Goal: Information Seeking & Learning: Learn about a topic

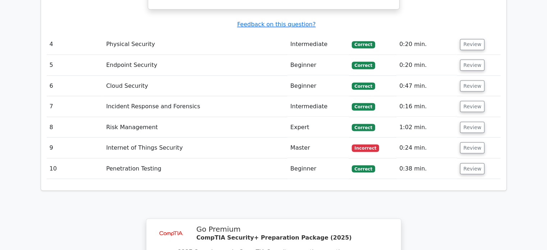
scroll to position [1295, 0]
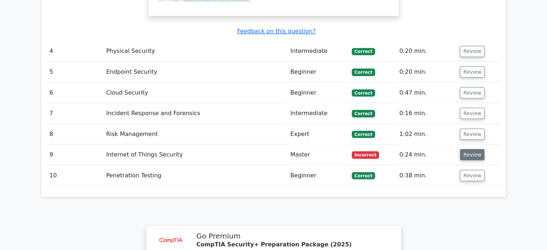
click at [466, 149] on button "Review" at bounding box center [472, 154] width 24 height 11
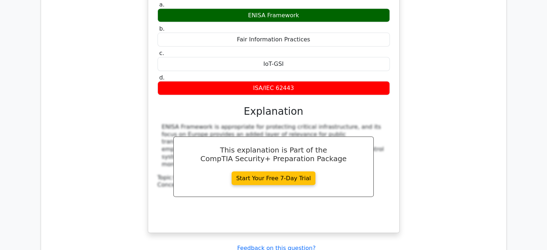
scroll to position [1511, 0]
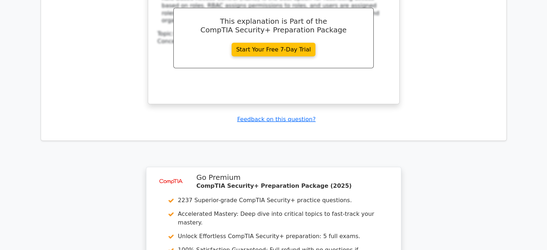
scroll to position [2086, 0]
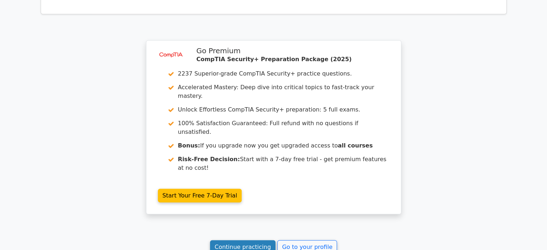
click at [248, 240] on link "Continue practicing" at bounding box center [243, 247] width 66 height 14
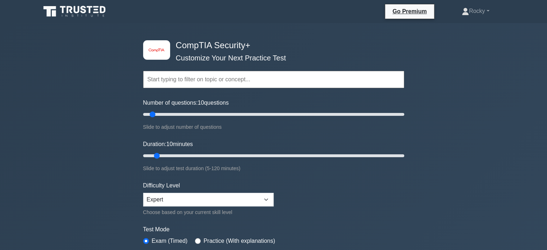
click at [166, 80] on input "text" at bounding box center [273, 79] width 261 height 17
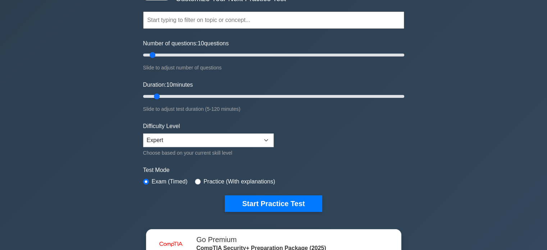
scroll to position [72, 0]
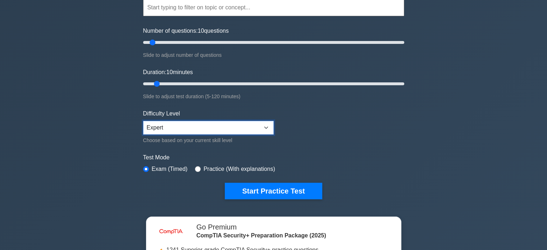
click at [265, 126] on select "Beginner Intermediate Expert" at bounding box center [208, 128] width 131 height 14
click at [143, 121] on select "Beginner Intermediate Expert" at bounding box center [208, 128] width 131 height 14
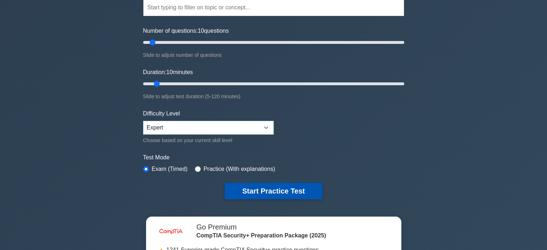
click at [257, 190] on button "Start Practice Test" at bounding box center [273, 191] width 97 height 17
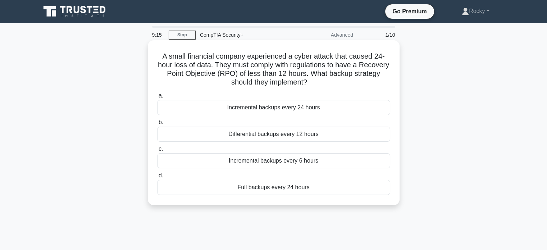
click at [319, 138] on div "Differential backups every 12 hours" at bounding box center [273, 134] width 233 height 15
click at [157, 125] on input "b. Differential backups every 12 hours" at bounding box center [157, 122] width 0 height 5
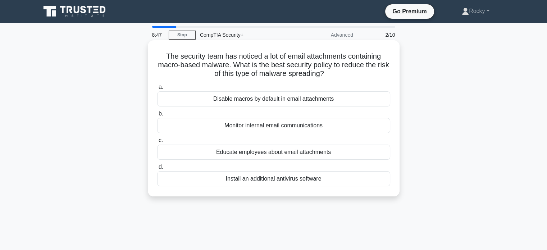
click at [325, 178] on div "Install an additional antivirus software" at bounding box center [273, 178] width 233 height 15
click at [157, 169] on input "d. Install an additional antivirus software" at bounding box center [157, 167] width 0 height 5
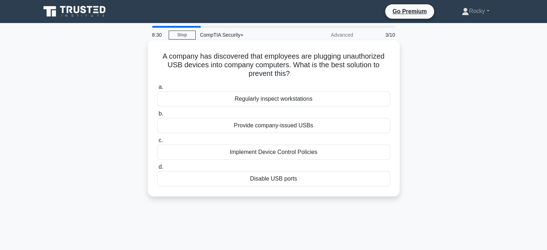
click at [333, 151] on div "Implement Device Control Policies" at bounding box center [273, 152] width 233 height 15
click at [157, 143] on input "c. Implement Device Control Policies" at bounding box center [157, 140] width 0 height 5
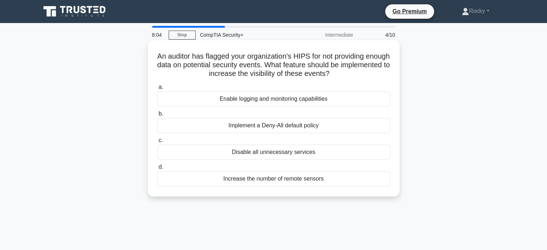
click at [337, 99] on div "Enable logging and monitoring capabilities" at bounding box center [273, 98] width 233 height 15
click at [157, 90] on input "a. Enable logging and monitoring capabilities" at bounding box center [157, 87] width 0 height 5
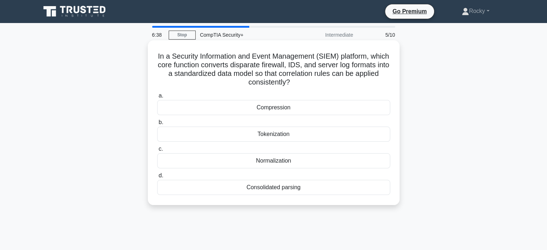
click at [313, 187] on div "Consolidated parsing" at bounding box center [273, 187] width 233 height 15
click at [157, 178] on input "d. Consolidated parsing" at bounding box center [157, 175] width 0 height 5
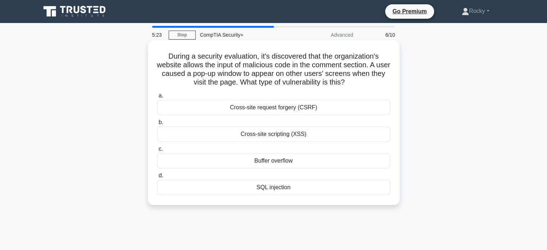
click at [330, 135] on div "Cross-site scripting (XSS)" at bounding box center [273, 134] width 233 height 15
click at [157, 125] on input "b. Cross-site scripting (XSS)" at bounding box center [157, 122] width 0 height 5
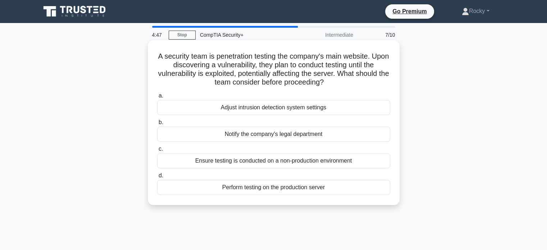
click at [355, 159] on div "Ensure testing is conducted on a non-production environment" at bounding box center [273, 160] width 233 height 15
click at [157, 151] on input "c. Ensure testing is conducted on a non-production environment" at bounding box center [157, 149] width 0 height 5
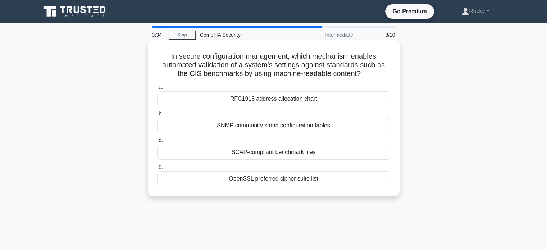
click at [341, 152] on div "SCAP-compliant benchmark files" at bounding box center [273, 152] width 233 height 15
click at [157, 143] on input "c. SCAP-compliant benchmark files" at bounding box center [157, 140] width 0 height 5
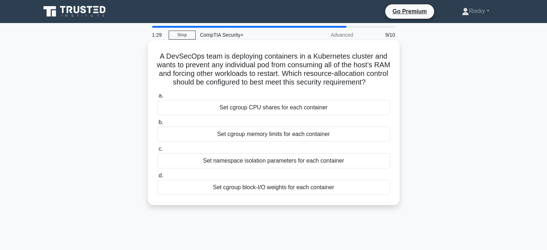
click at [312, 115] on div "Set cgroup CPU shares for each container" at bounding box center [273, 107] width 233 height 15
click at [157, 98] on input "a. Set cgroup CPU shares for each container" at bounding box center [157, 96] width 0 height 5
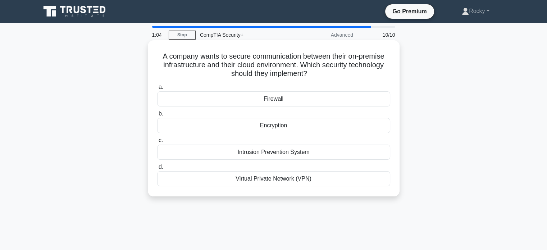
click at [320, 177] on div "Virtual Private Network (VPN)" at bounding box center [273, 178] width 233 height 15
click at [157, 169] on input "d. Virtual Private Network (VPN)" at bounding box center [157, 167] width 0 height 5
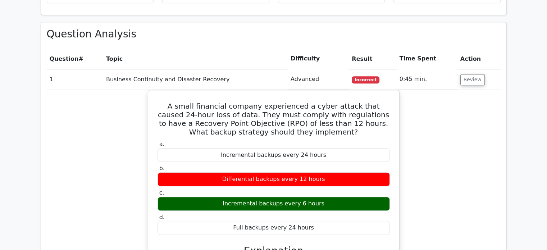
scroll to position [576, 0]
click at [464, 74] on button "Review" at bounding box center [472, 79] width 24 height 11
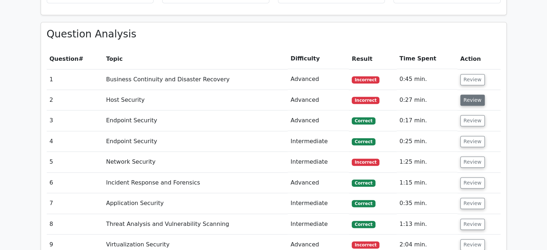
click at [469, 95] on button "Review" at bounding box center [472, 100] width 24 height 11
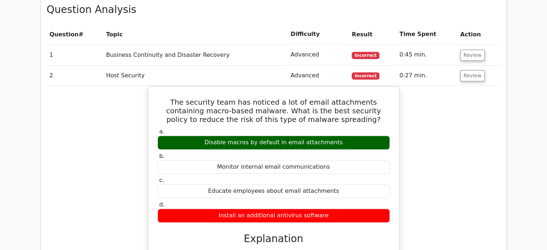
scroll to position [612, 0]
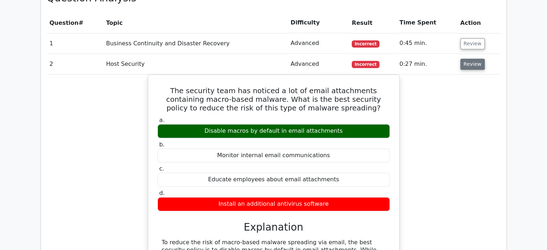
click at [467, 59] on button "Review" at bounding box center [472, 64] width 24 height 11
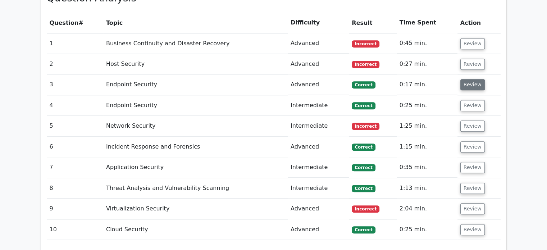
click at [468, 79] on button "Review" at bounding box center [472, 84] width 24 height 11
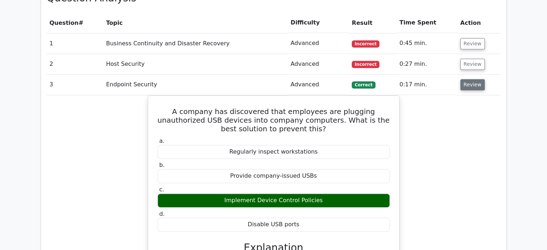
click at [466, 79] on button "Review" at bounding box center [472, 84] width 24 height 11
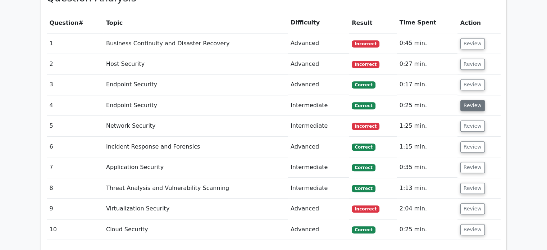
click at [468, 100] on button "Review" at bounding box center [472, 105] width 24 height 11
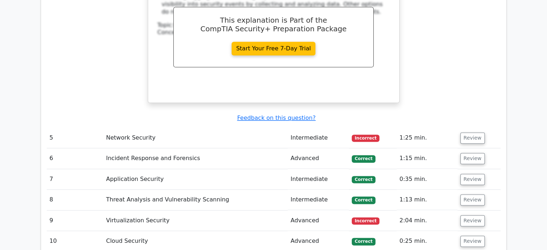
scroll to position [935, 0]
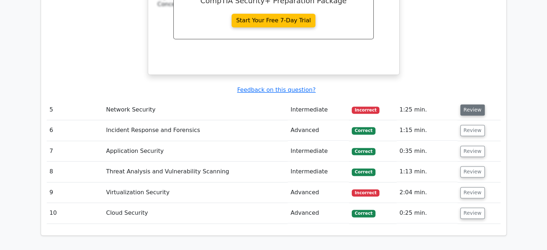
click at [470, 104] on button "Review" at bounding box center [472, 109] width 24 height 11
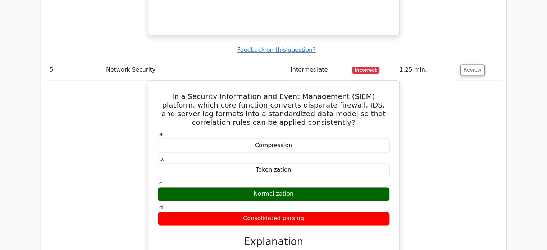
scroll to position [971, 0]
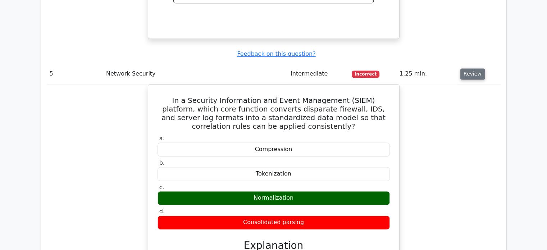
click at [469, 68] on button "Review" at bounding box center [472, 73] width 24 height 11
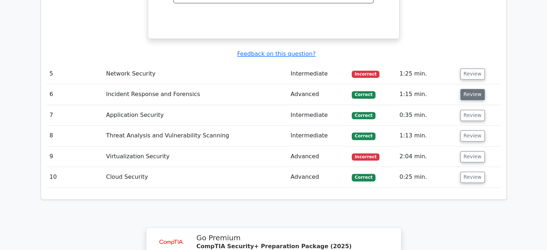
click at [467, 89] on button "Review" at bounding box center [472, 94] width 24 height 11
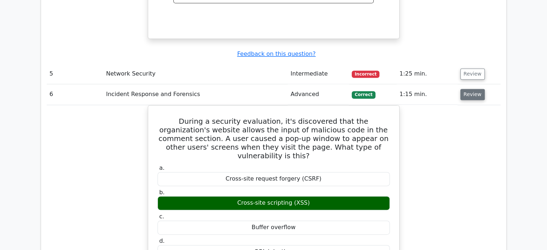
click at [468, 89] on button "Review" at bounding box center [472, 94] width 24 height 11
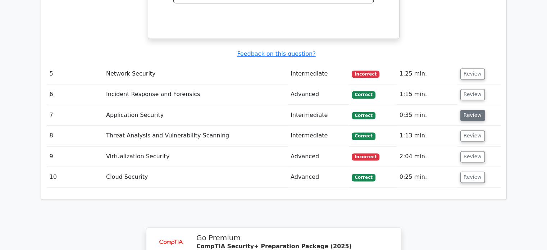
click at [470, 110] on button "Review" at bounding box center [472, 115] width 24 height 11
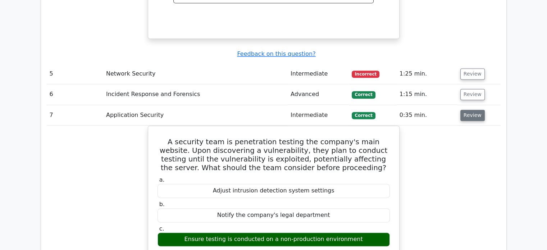
click at [476, 110] on button "Review" at bounding box center [472, 115] width 24 height 11
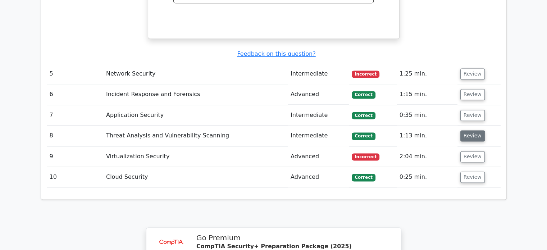
click at [469, 130] on button "Review" at bounding box center [472, 135] width 24 height 11
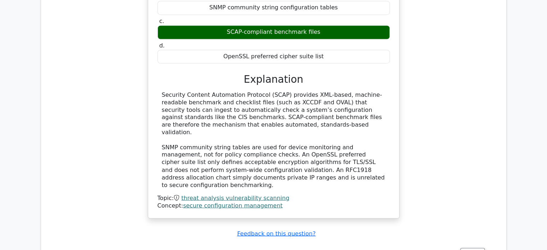
scroll to position [1259, 0]
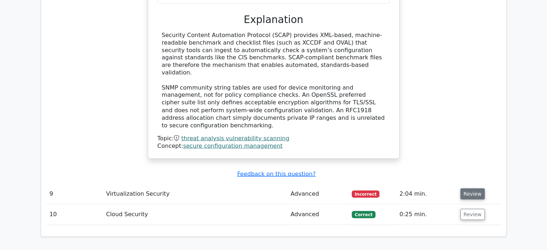
click at [470, 188] on button "Review" at bounding box center [472, 193] width 24 height 11
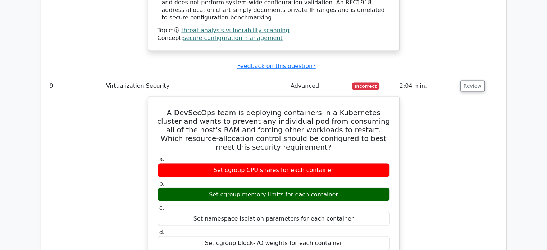
scroll to position [1367, 0]
click at [474, 80] on button "Review" at bounding box center [472, 85] width 24 height 11
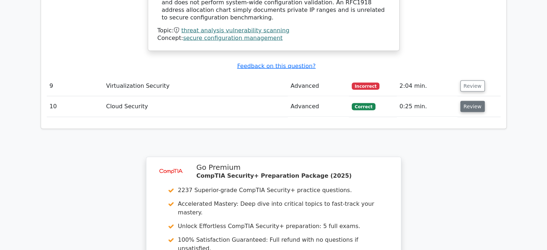
click at [467, 101] on button "Review" at bounding box center [472, 106] width 24 height 11
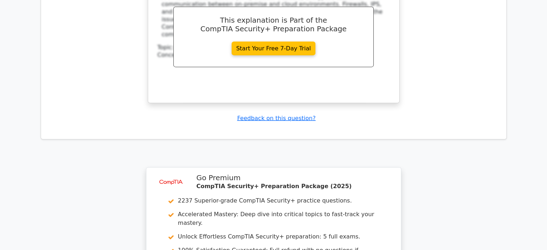
scroll to position [1799, 0]
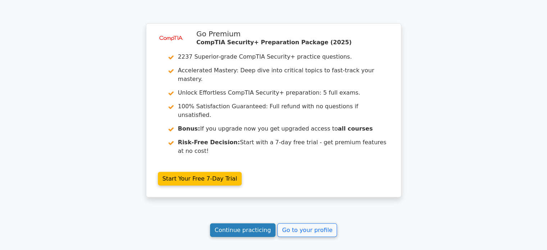
click at [248, 223] on link "Continue practicing" at bounding box center [243, 230] width 66 height 14
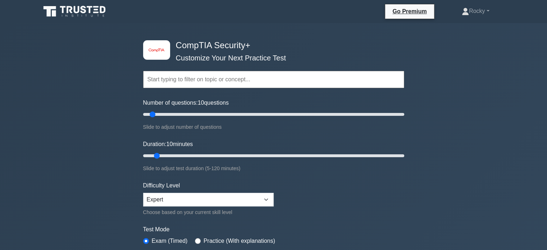
click at [236, 80] on input "text" at bounding box center [273, 79] width 261 height 17
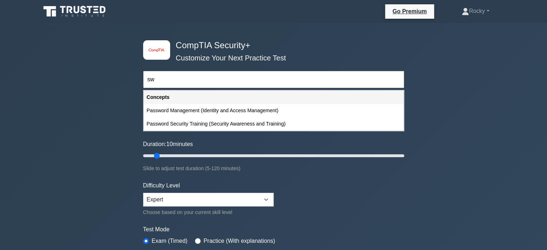
type input "s"
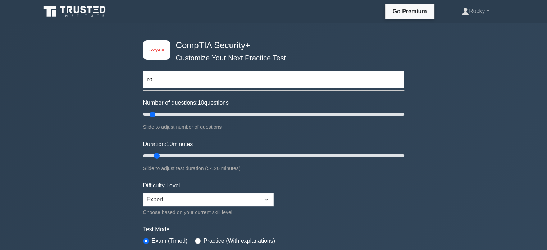
type input "r"
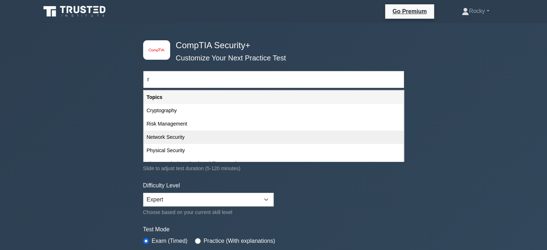
click at [230, 136] on div "Network Security" at bounding box center [274, 137] width 260 height 13
type input "Network Security"
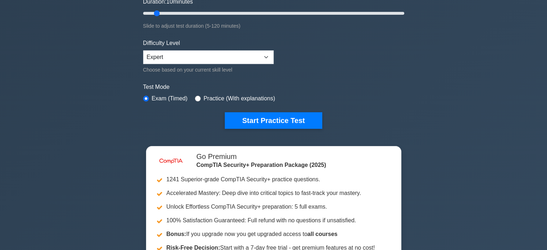
scroll to position [144, 0]
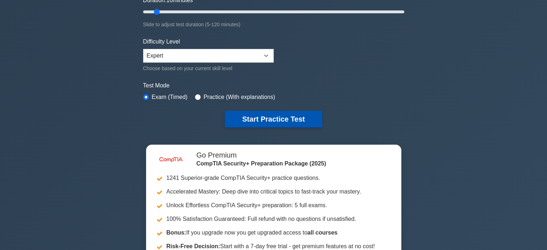
click at [269, 114] on button "Start Practice Test" at bounding box center [273, 119] width 97 height 17
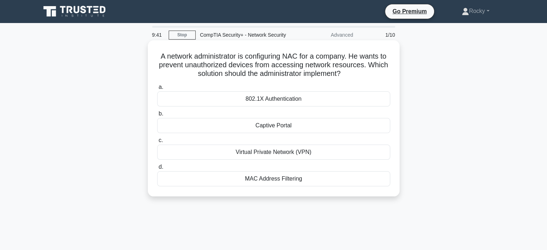
click at [304, 97] on div "802.1X Authentication" at bounding box center [273, 98] width 233 height 15
click at [157, 90] on input "a. 802.1X Authentication" at bounding box center [157, 87] width 0 height 5
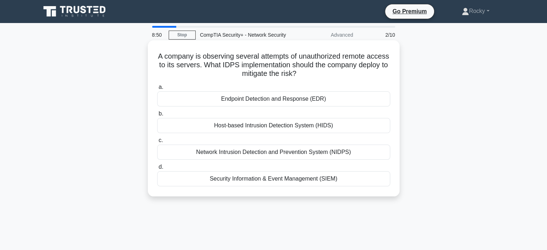
click at [302, 150] on div "Network Intrusion Detection and Prevention System (NIDPS)" at bounding box center [273, 152] width 233 height 15
click at [157, 143] on input "c. Network Intrusion Detection and Prevention System (NIDPS)" at bounding box center [157, 140] width 0 height 5
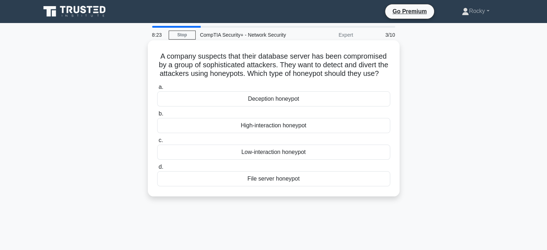
click at [305, 106] on div "Deception honeypot" at bounding box center [273, 98] width 233 height 15
click at [157, 90] on input "a. Deception honeypot" at bounding box center [157, 87] width 0 height 5
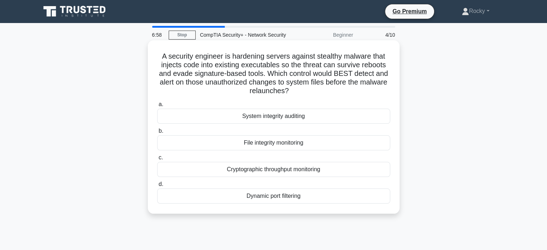
click at [308, 141] on div "File integrity monitoring" at bounding box center [273, 142] width 233 height 15
click at [157, 133] on input "b. File integrity monitoring" at bounding box center [157, 131] width 0 height 5
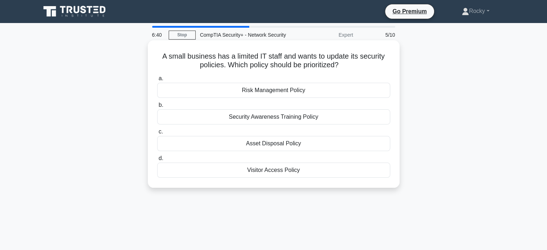
click at [325, 90] on div "Risk Management Policy" at bounding box center [273, 90] width 233 height 15
click at [157, 81] on input "a. Risk Management Policy" at bounding box center [157, 78] width 0 height 5
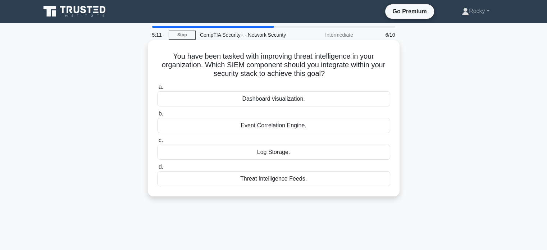
click at [295, 180] on div "Threat Intelligence Feeds." at bounding box center [273, 178] width 233 height 15
click at [157, 169] on input "d. Threat Intelligence Feeds." at bounding box center [157, 167] width 0 height 5
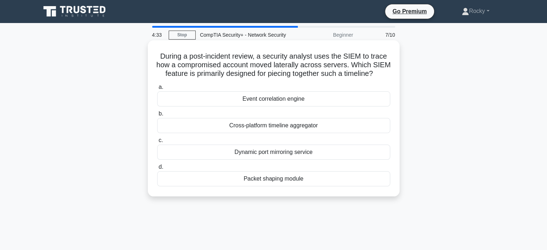
click at [327, 133] on div "Cross-platform timeline aggregator" at bounding box center [273, 125] width 233 height 15
click at [157, 116] on input "b. Cross-platform timeline aggregator" at bounding box center [157, 114] width 0 height 5
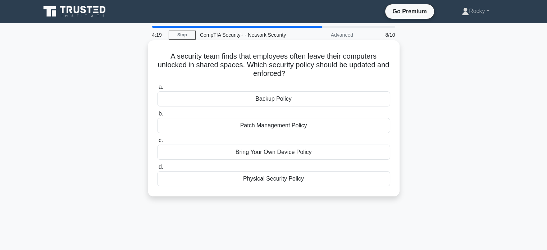
click at [313, 179] on div "Physical Security Policy" at bounding box center [273, 178] width 233 height 15
click at [157, 169] on input "d. Physical Security Policy" at bounding box center [157, 167] width 0 height 5
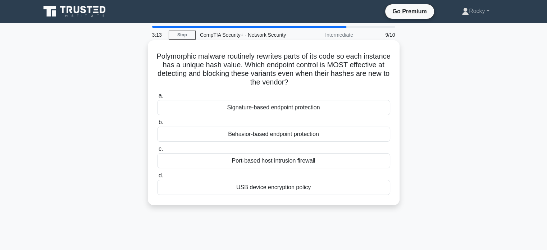
click at [324, 108] on div "Signature-based endpoint protection" at bounding box center [273, 107] width 233 height 15
click at [157, 98] on input "a. Signature-based endpoint protection" at bounding box center [157, 96] width 0 height 5
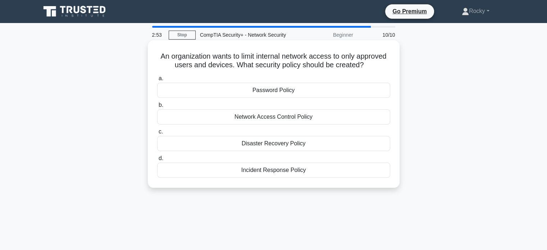
click at [349, 115] on div "Network Access Control Policy" at bounding box center [273, 116] width 233 height 15
click at [157, 108] on input "b. Network Access Control Policy" at bounding box center [157, 105] width 0 height 5
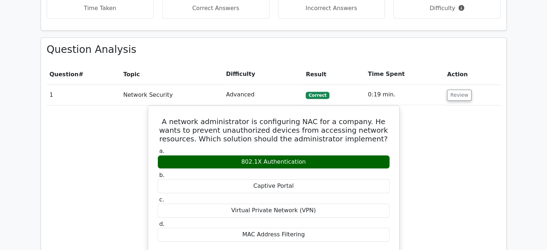
scroll to position [468, 0]
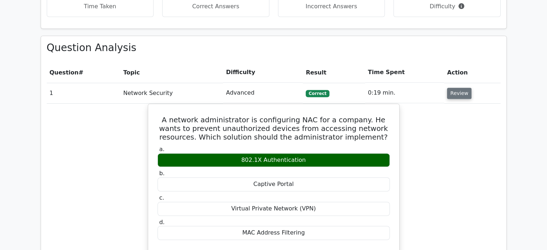
click at [462, 88] on button "Review" at bounding box center [459, 93] width 24 height 11
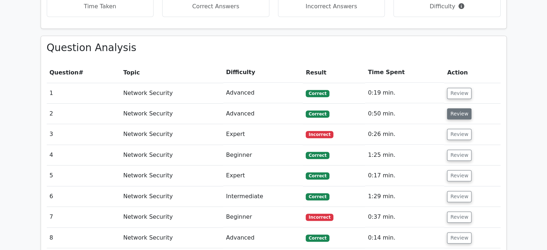
click at [456, 108] on button "Review" at bounding box center [459, 113] width 24 height 11
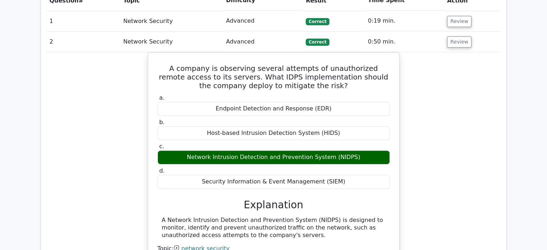
scroll to position [504, 0]
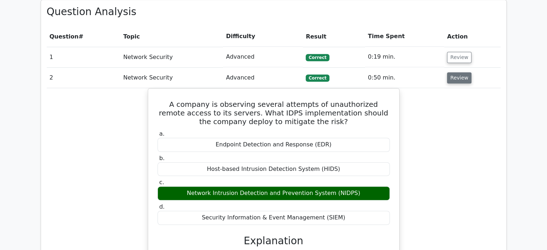
click at [459, 72] on button "Review" at bounding box center [459, 77] width 24 height 11
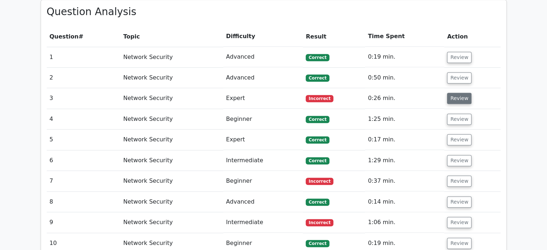
click at [463, 93] on button "Review" at bounding box center [459, 98] width 24 height 11
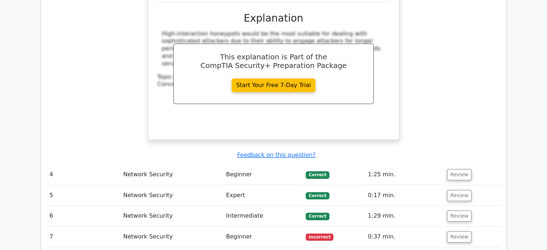
scroll to position [791, 0]
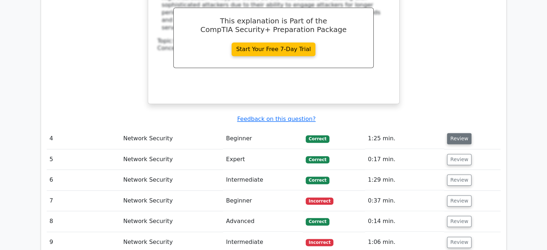
click at [455, 133] on button "Review" at bounding box center [459, 138] width 24 height 11
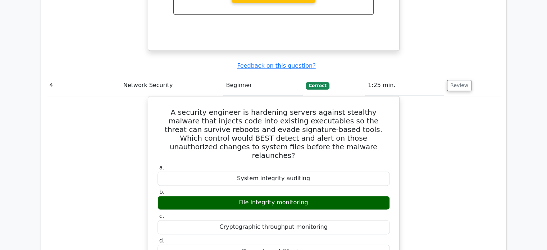
scroll to position [827, 0]
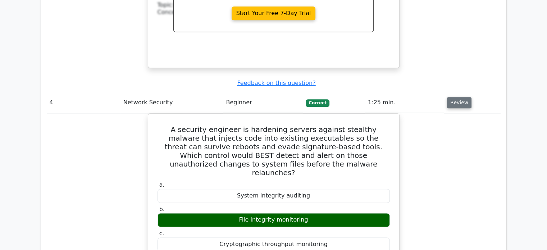
click at [460, 97] on button "Review" at bounding box center [459, 102] width 24 height 11
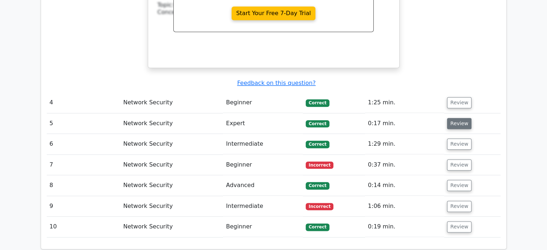
click at [458, 118] on button "Review" at bounding box center [459, 123] width 24 height 11
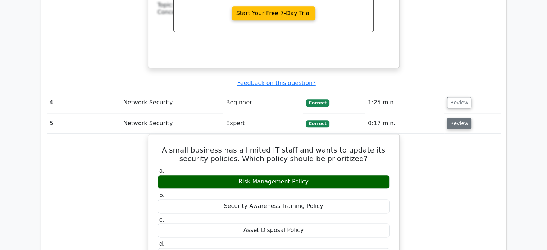
click at [458, 118] on button "Review" at bounding box center [459, 123] width 24 height 11
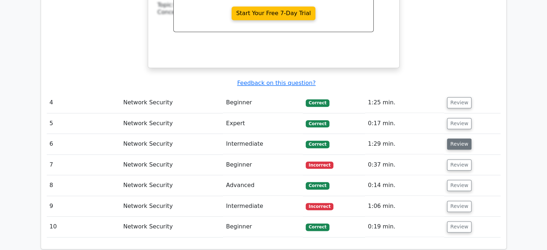
click at [458, 138] on button "Review" at bounding box center [459, 143] width 24 height 11
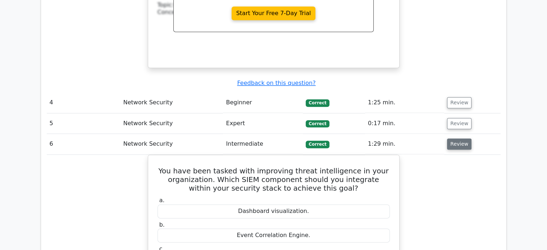
click at [455, 138] on button "Review" at bounding box center [459, 143] width 24 height 11
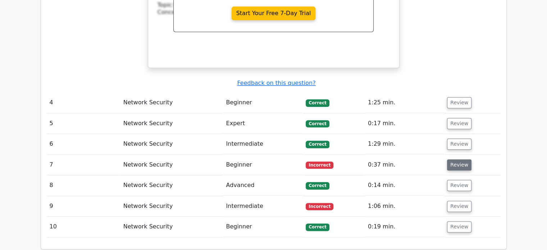
click at [458, 159] on button "Review" at bounding box center [459, 164] width 24 height 11
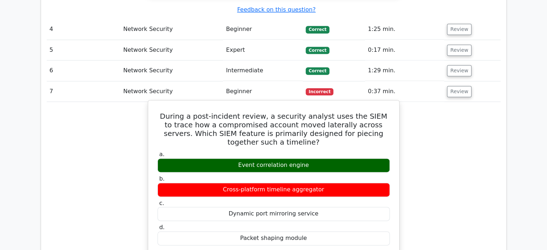
scroll to position [899, 0]
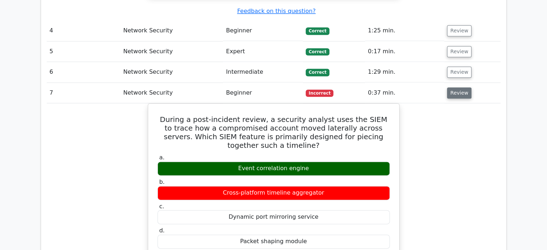
click at [456, 87] on button "Review" at bounding box center [459, 92] width 24 height 11
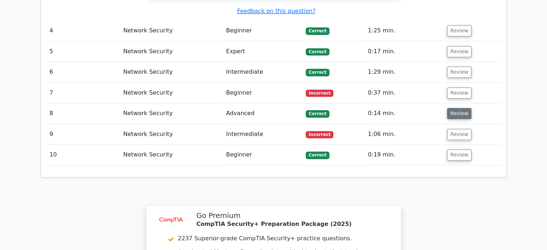
click at [453, 108] on button "Review" at bounding box center [459, 113] width 24 height 11
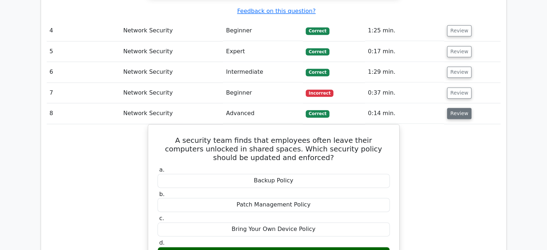
click at [452, 108] on button "Review" at bounding box center [459, 113] width 24 height 11
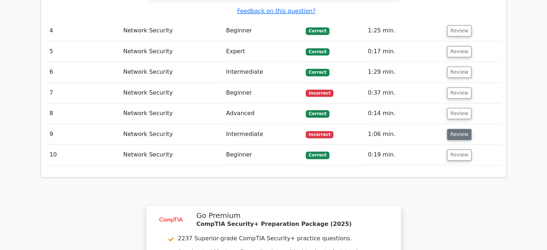
click at [450, 129] on button "Review" at bounding box center [459, 134] width 24 height 11
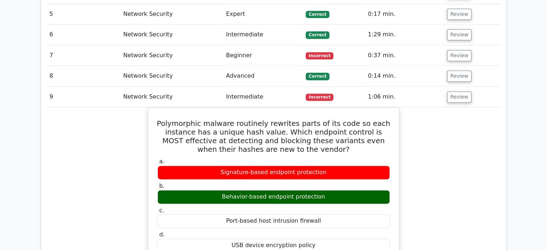
scroll to position [935, 0]
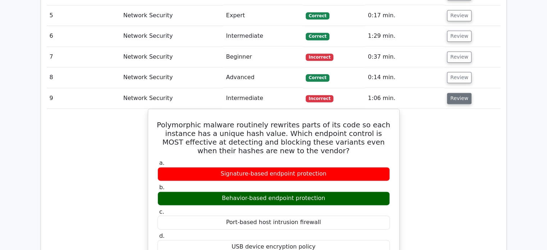
click at [452, 93] on button "Review" at bounding box center [459, 98] width 24 height 11
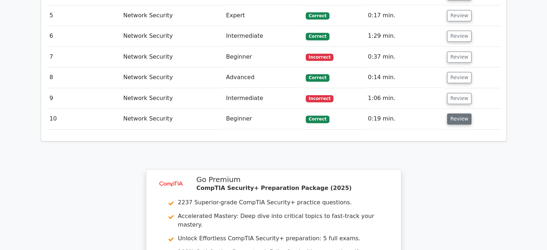
click at [455, 113] on button "Review" at bounding box center [459, 118] width 24 height 11
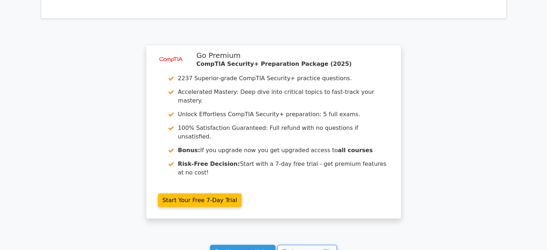
scroll to position [1409, 0]
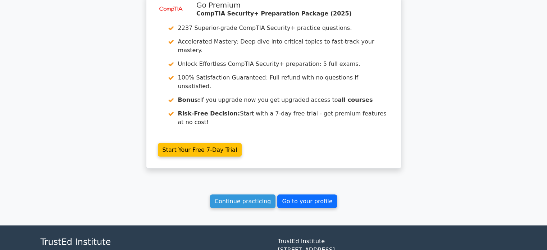
click at [310, 195] on link "Go to your profile" at bounding box center [307, 202] width 60 height 14
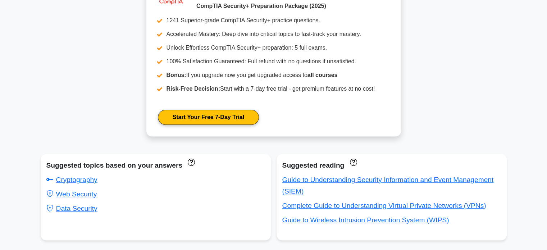
scroll to position [324, 0]
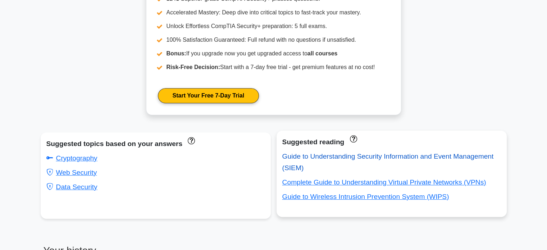
click at [371, 156] on link "Guide to Understanding Security Information and Event Management (SIEM)" at bounding box center [388, 162] width 212 height 19
